Goal: Task Accomplishment & Management: Use online tool/utility

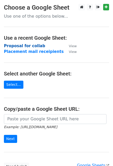
click at [29, 46] on strong "Proposal for collab" at bounding box center [24, 46] width 41 height 5
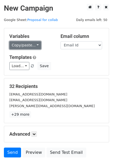
click at [21, 47] on link "Copy/paste..." at bounding box center [25, 45] width 32 height 8
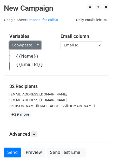
click at [21, 47] on link "Copy/paste..." at bounding box center [25, 45] width 32 height 8
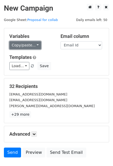
click at [22, 42] on link "Copy/paste..." at bounding box center [25, 45] width 32 height 8
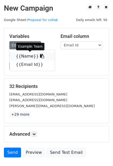
click at [25, 55] on link "{{Name}}" at bounding box center [32, 56] width 45 height 8
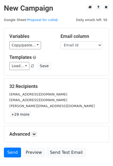
scroll to position [36, 0]
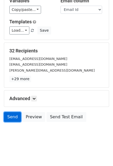
click at [12, 119] on link "Send" at bounding box center [12, 117] width 17 height 10
